Goal: Transaction & Acquisition: Obtain resource

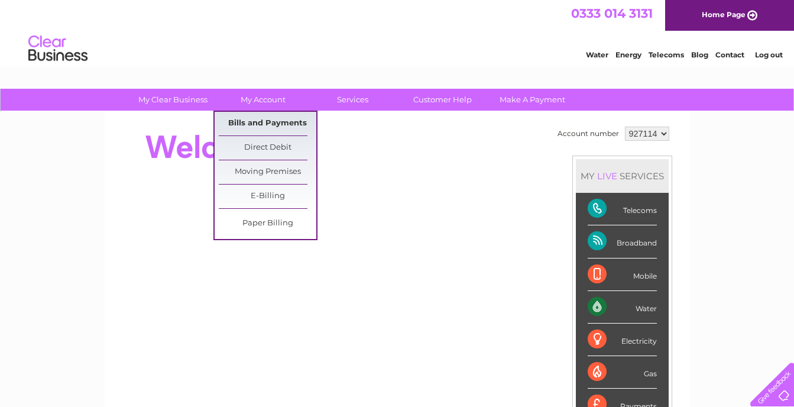
click at [259, 127] on link "Bills and Payments" at bounding box center [268, 124] width 98 height 24
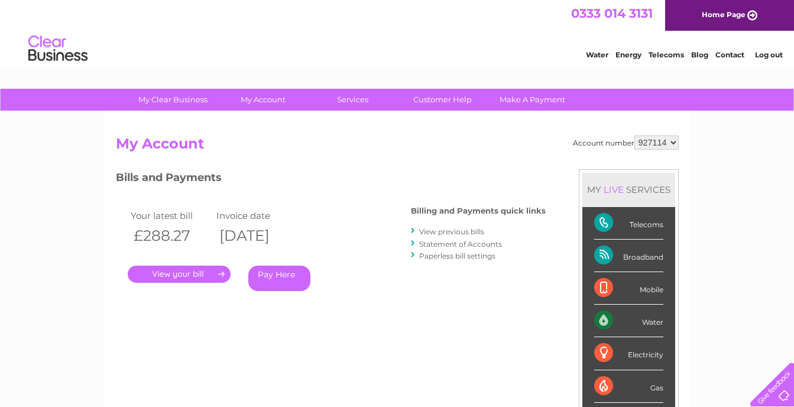
click at [192, 271] on link "." at bounding box center [179, 273] width 103 height 17
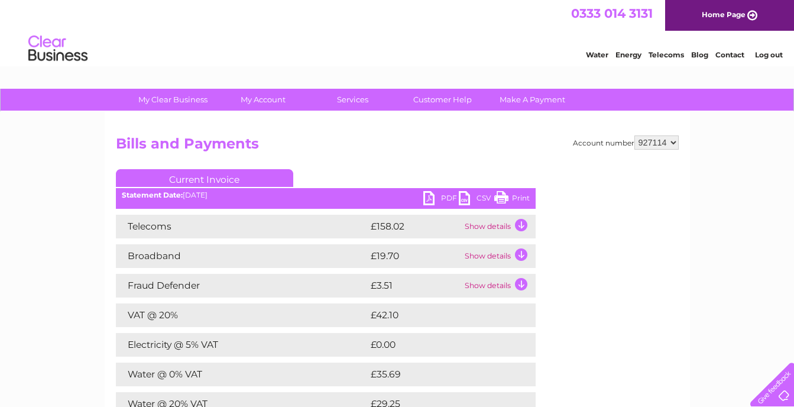
click at [430, 197] on link "PDF" at bounding box center [440, 199] width 35 height 17
